Goal: Task Accomplishment & Management: Complete application form

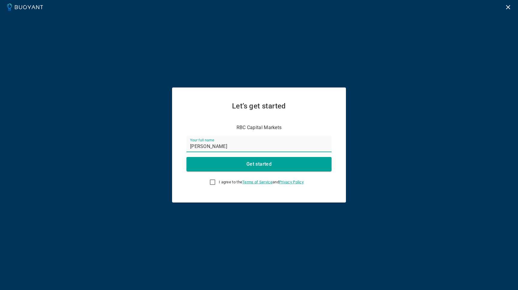
type input "[PERSON_NAME]"
click at [210, 182] on input "I agree to the Terms of Service and Privacy Policy" at bounding box center [212, 182] width 7 height 7
checkbox input "true"
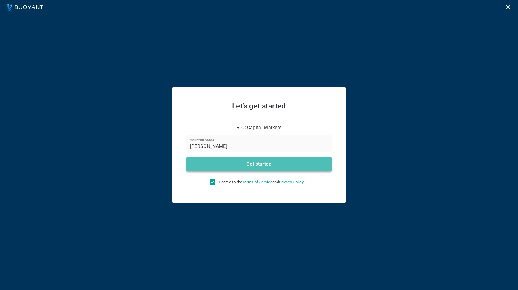
click at [230, 164] on button "Get started" at bounding box center [259, 164] width 145 height 14
